Goal: Navigation & Orientation: Find specific page/section

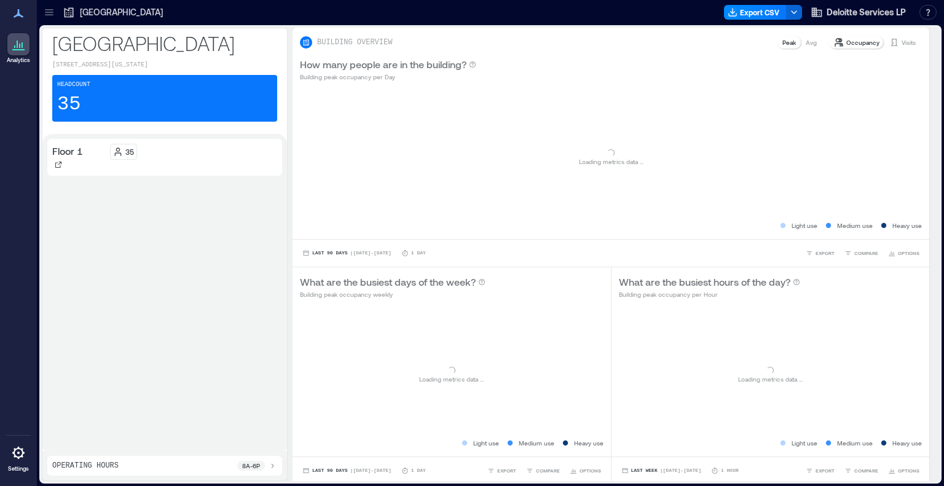
click at [49, 15] on icon at bounding box center [49, 14] width 8 height 1
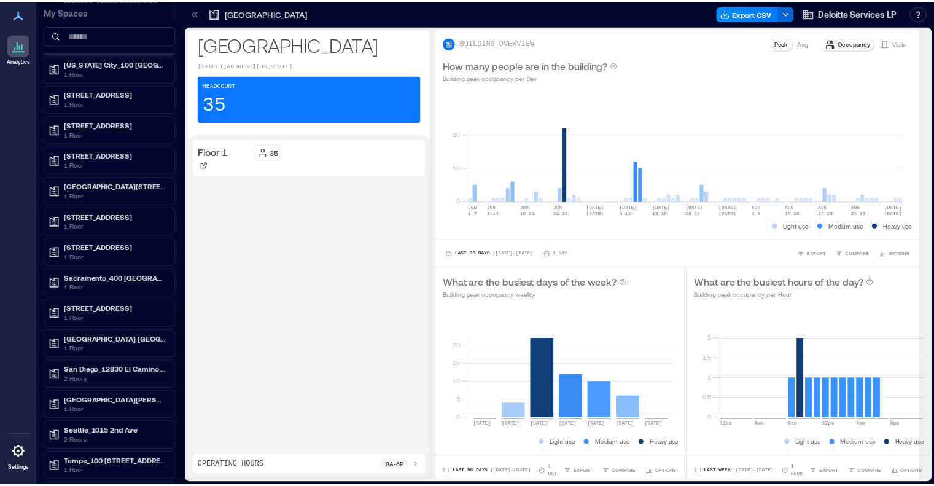
scroll to position [875, 0]
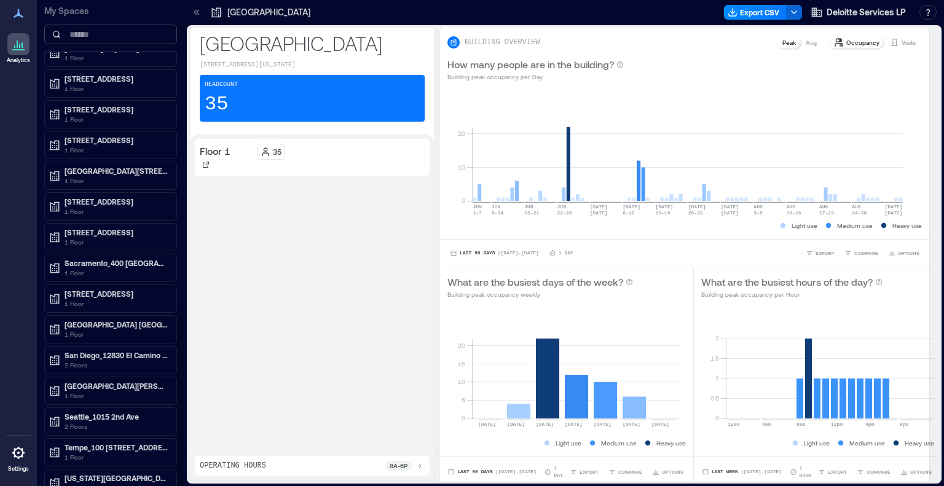
click at [100, 34] on input at bounding box center [110, 35] width 133 height 20
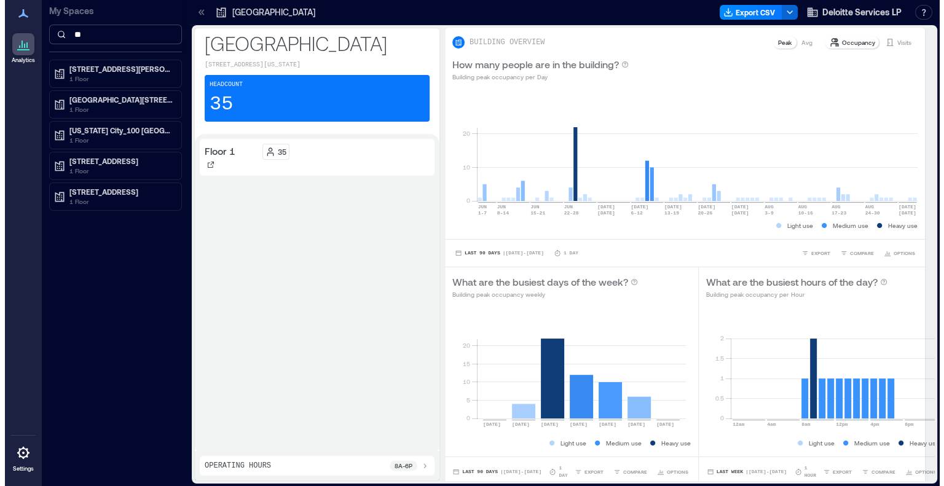
scroll to position [0, 0]
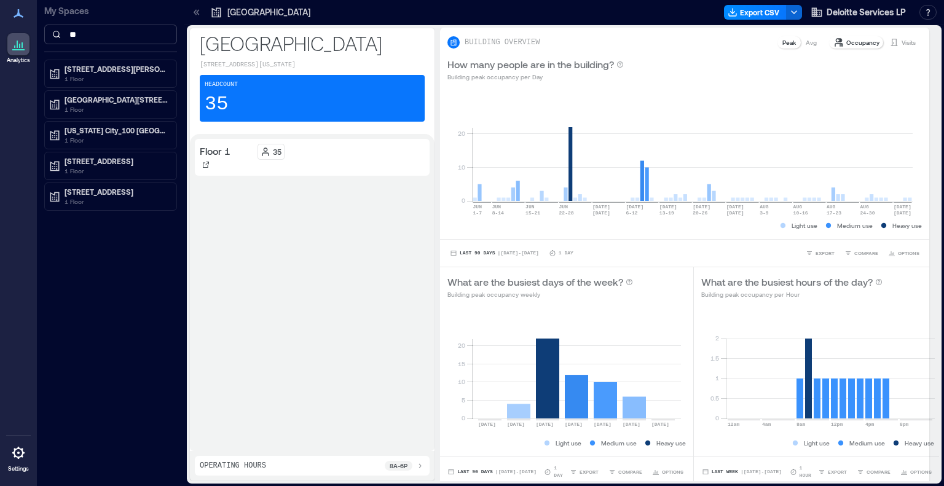
type input "*"
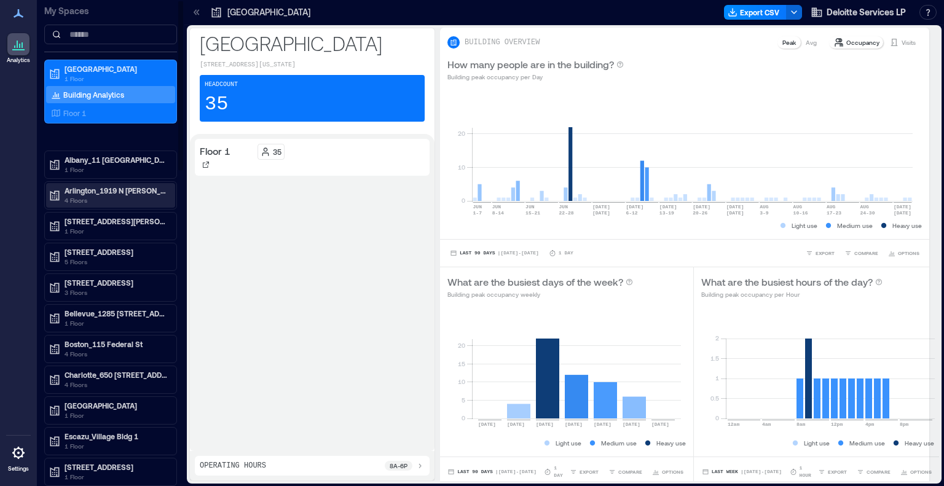
click at [114, 189] on p "Arlington_1919 N [PERSON_NAME]" at bounding box center [115, 191] width 103 height 10
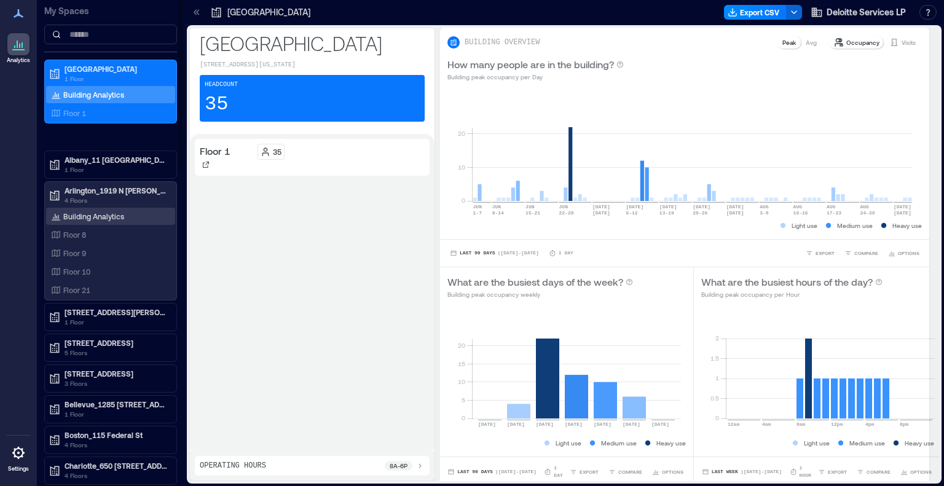
click at [87, 213] on p "Building Analytics" at bounding box center [93, 216] width 61 height 10
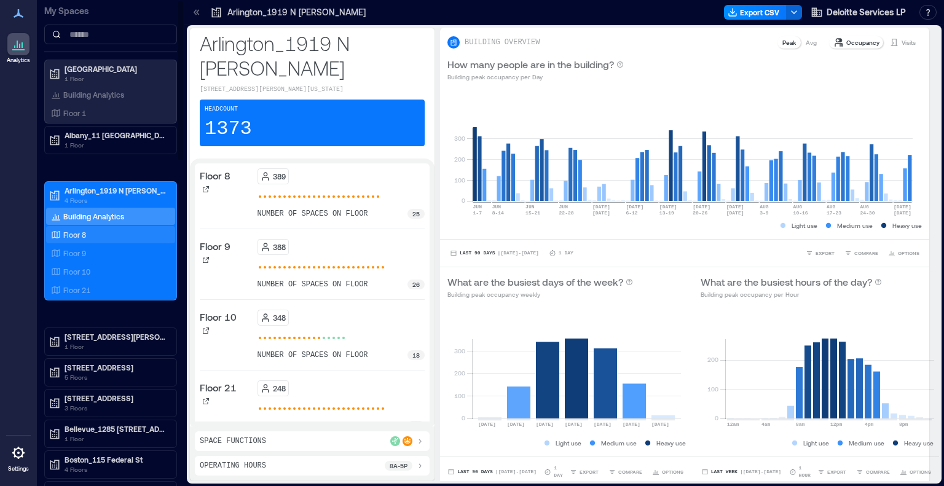
click at [80, 229] on div "Floor 8" at bounding box center [108, 235] width 119 height 12
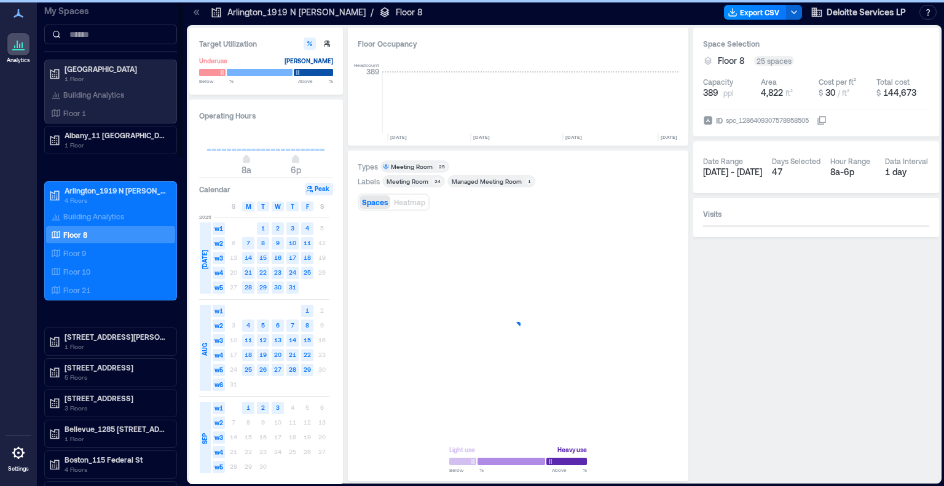
scroll to position [0, 1394]
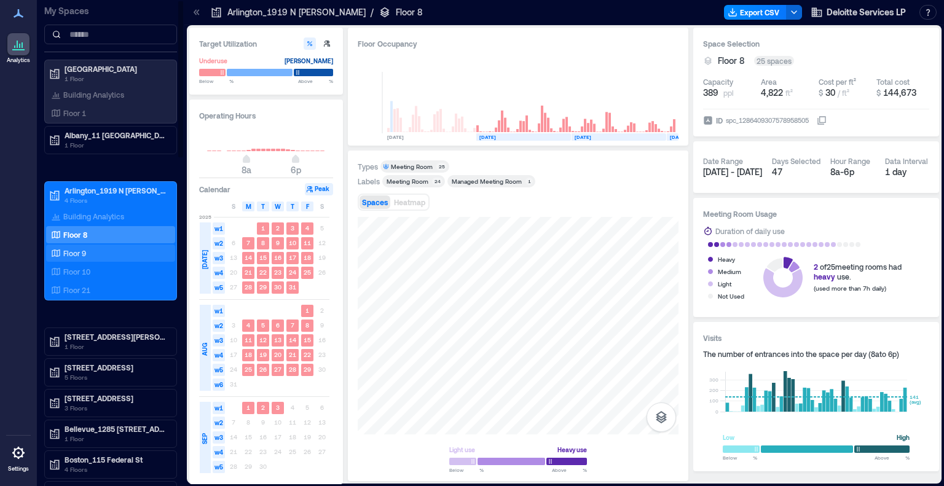
click at [84, 252] on p "Floor 9" at bounding box center [74, 253] width 23 height 10
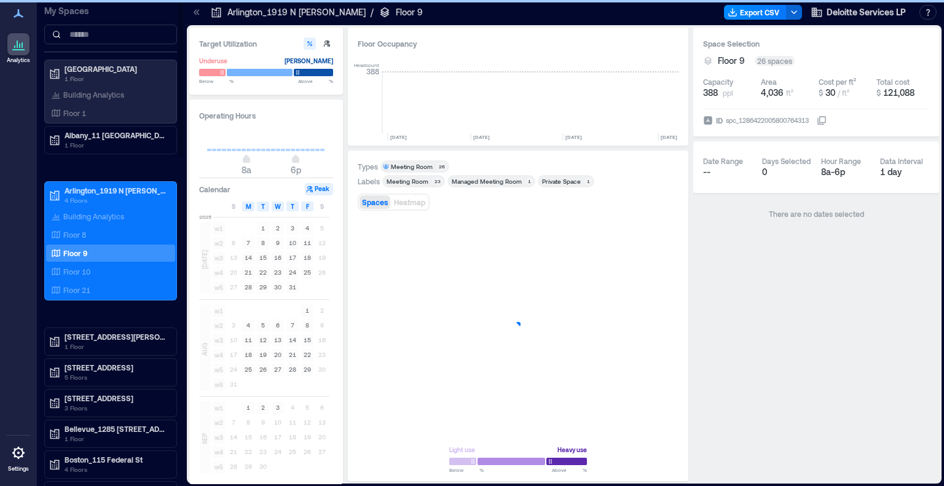
scroll to position [0, 1394]
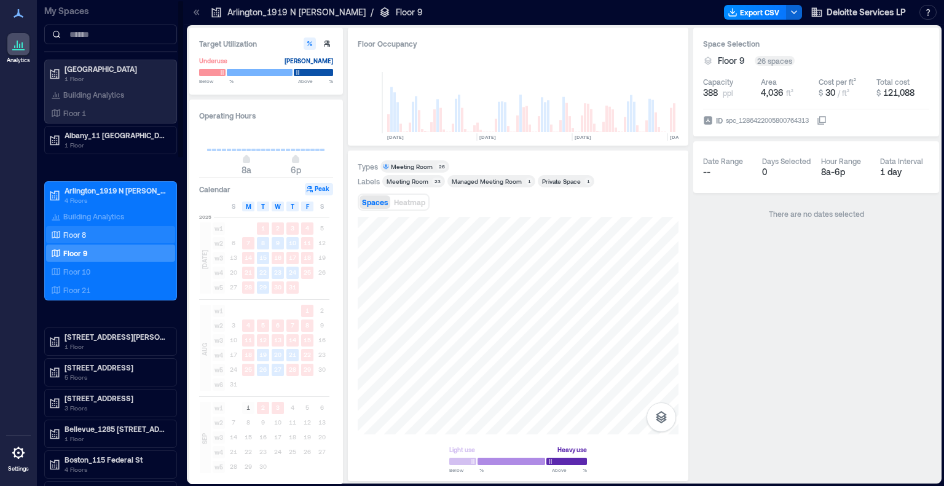
click at [75, 237] on p "Floor 8" at bounding box center [74, 235] width 23 height 10
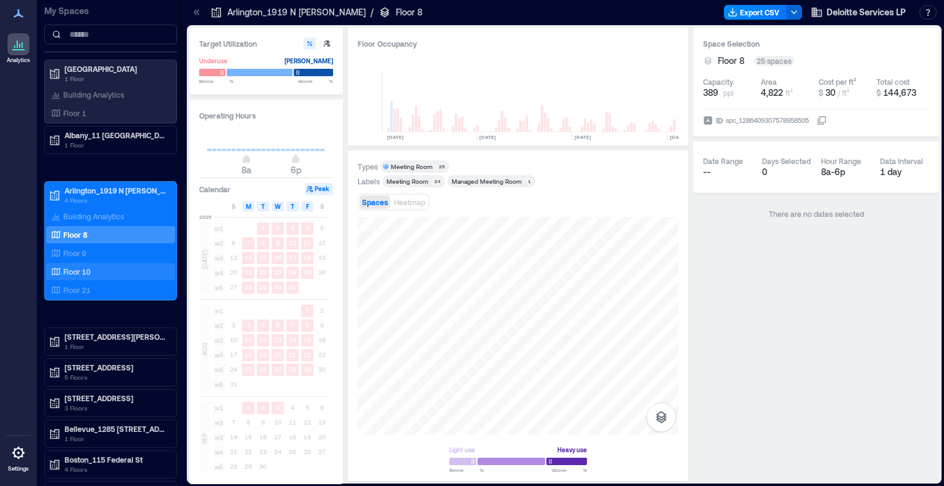
click at [95, 265] on div "Floor 10" at bounding box center [108, 271] width 119 height 12
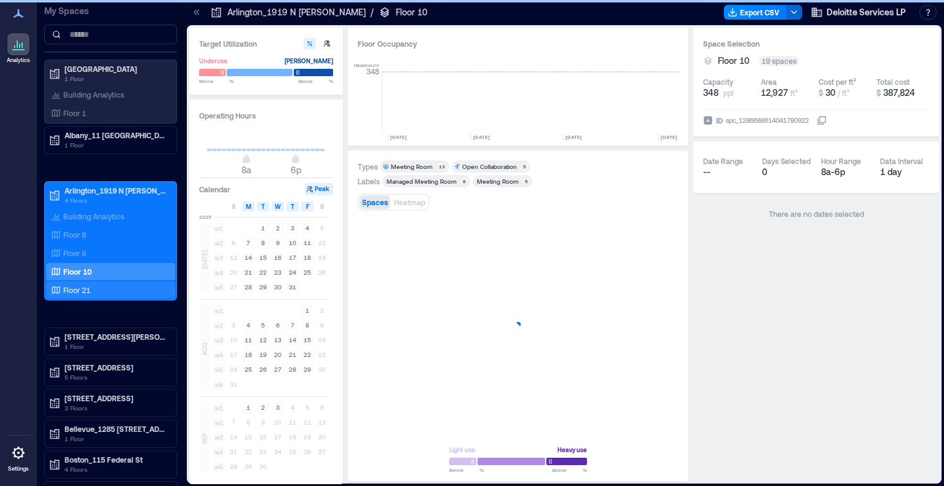
scroll to position [0, 1394]
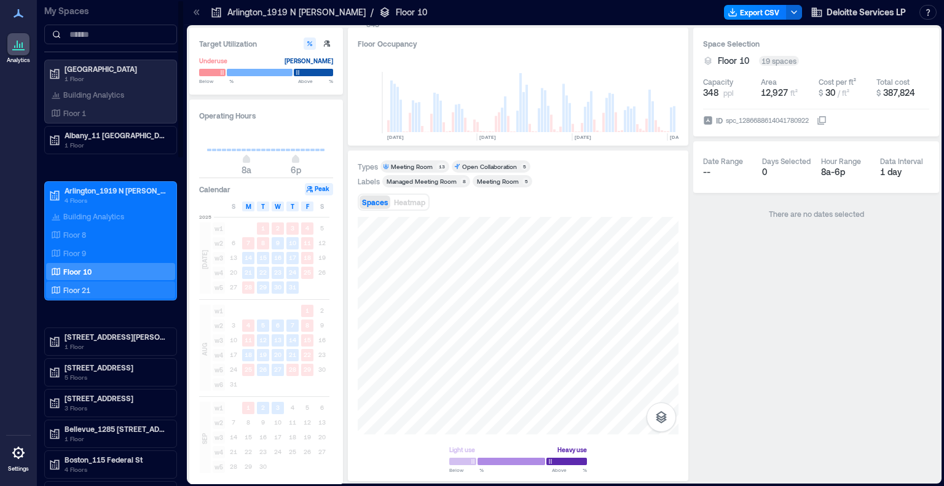
click at [97, 290] on div "Floor 21" at bounding box center [108, 290] width 119 height 12
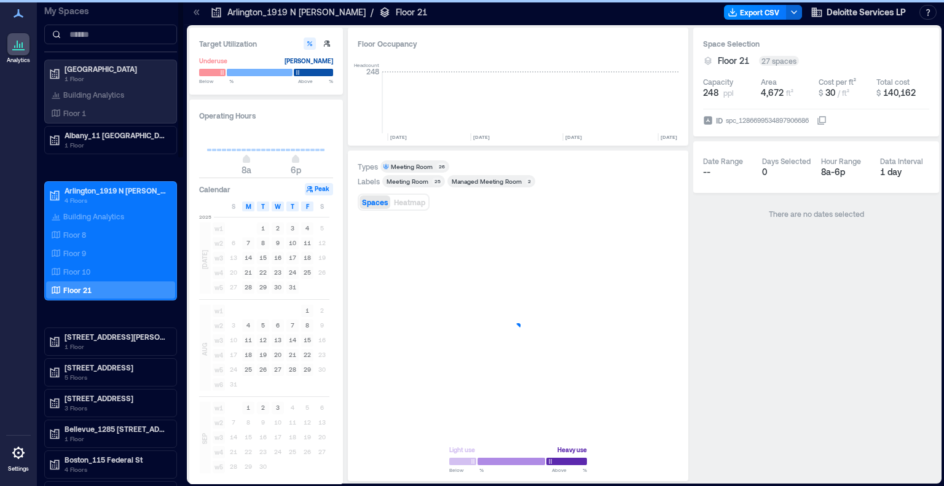
scroll to position [0, 1394]
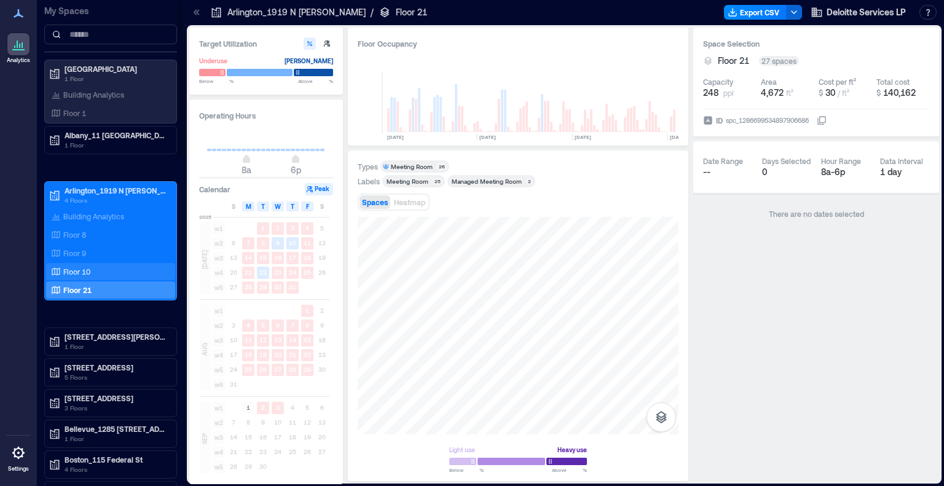
click at [92, 274] on div "Floor 10" at bounding box center [108, 271] width 119 height 12
